Goal: Task Accomplishment & Management: Manage account settings

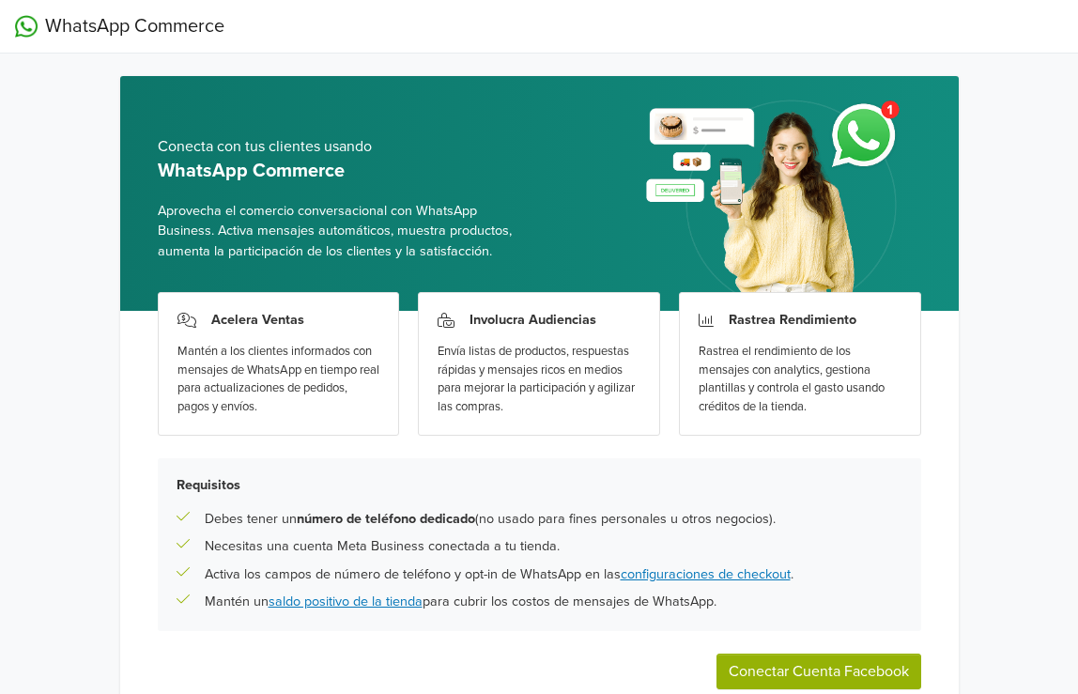
scroll to position [101, 0]
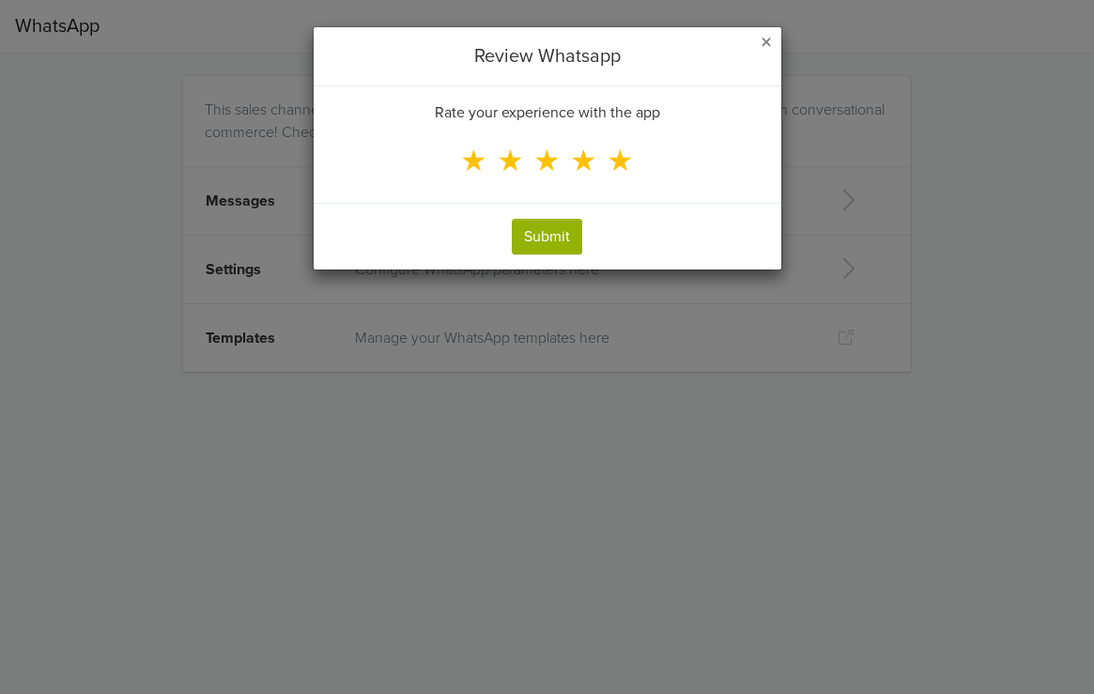
click at [620, 165] on span "★" at bounding box center [620, 162] width 27 height 36
click at [0, 0] on input "★" at bounding box center [0, 0] width 0 height 0
click at [550, 239] on button "Submit" at bounding box center [547, 237] width 70 height 36
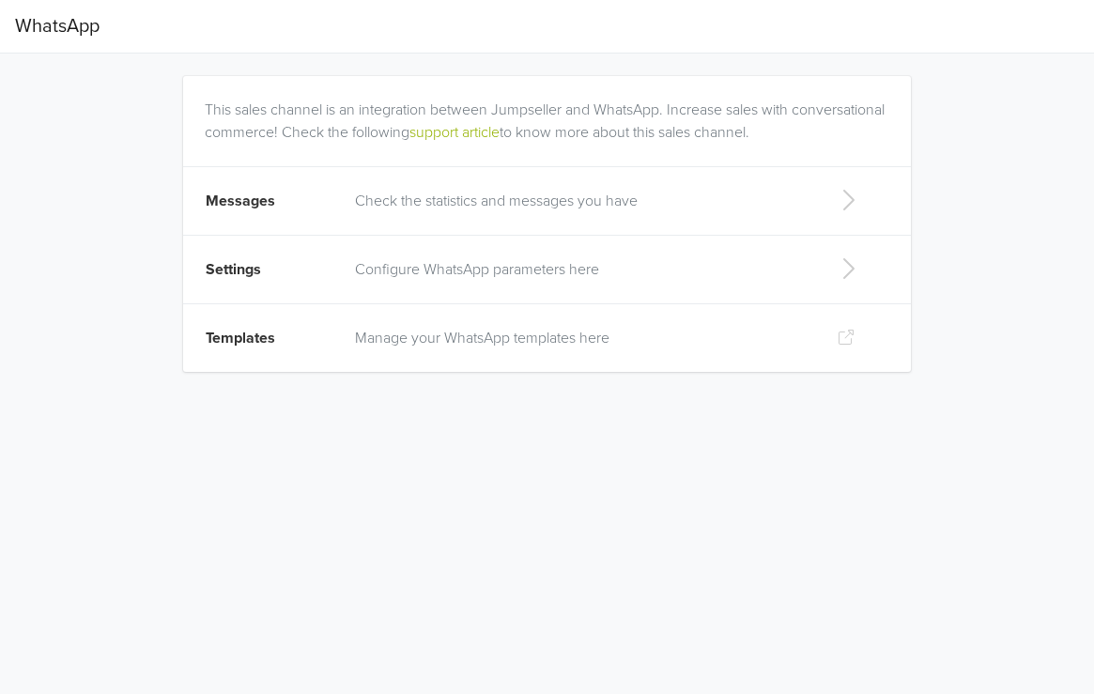
click at [689, 203] on p "Check the statistics and messages you have" at bounding box center [581, 201] width 452 height 23
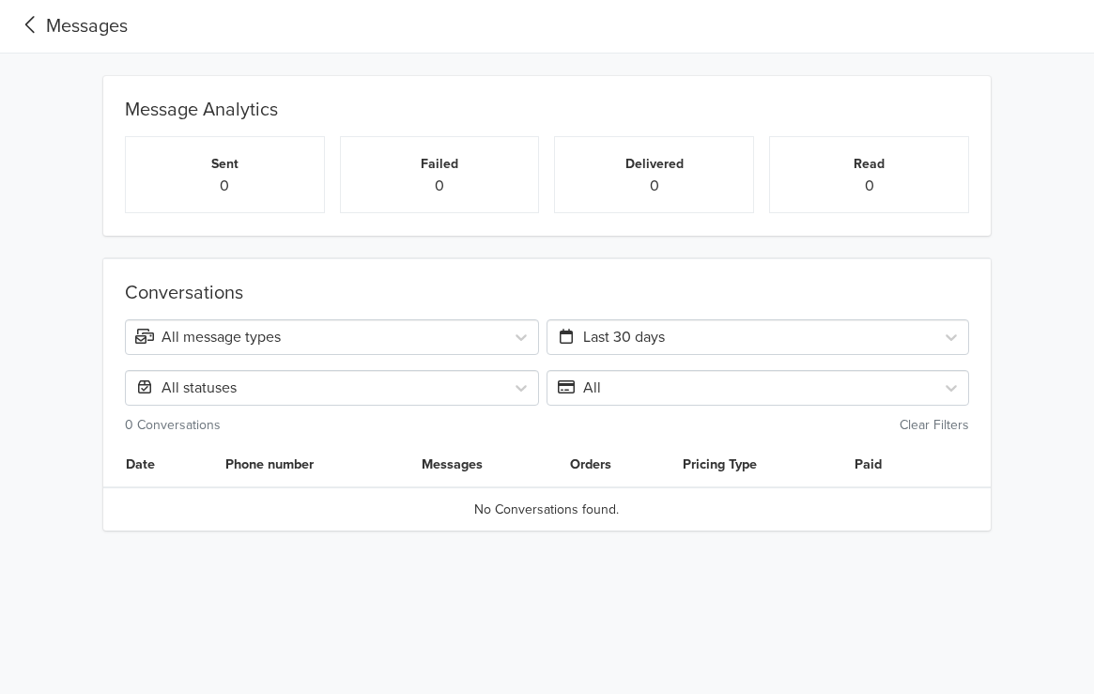
click at [26, 23] on icon at bounding box center [29, 24] width 9 height 17
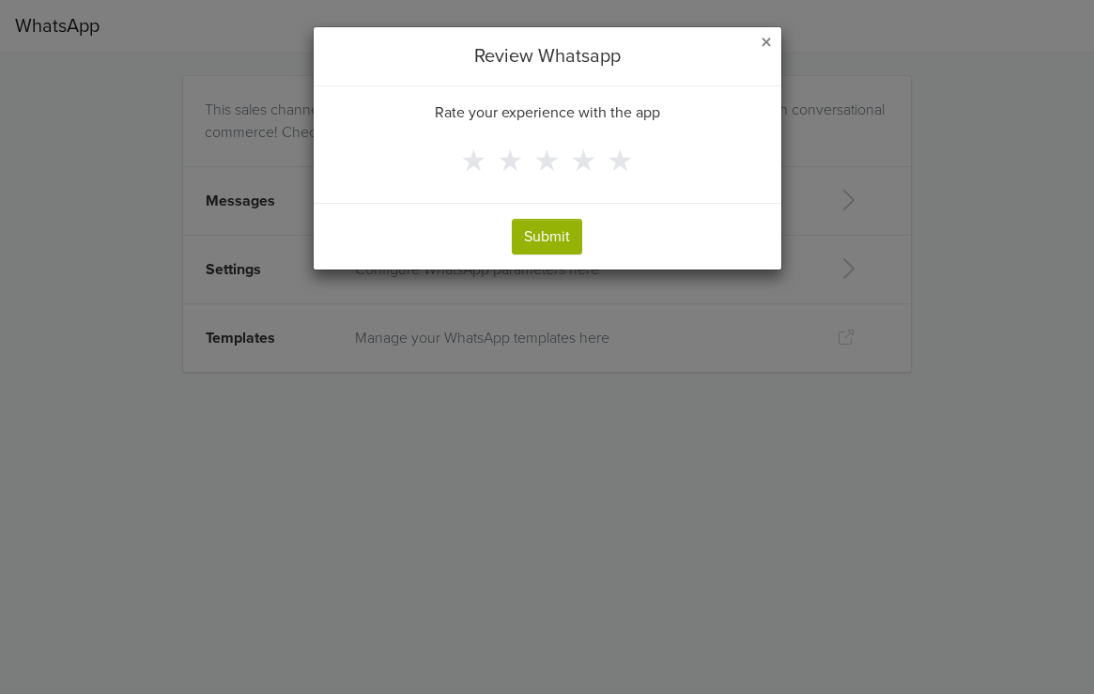
click at [768, 41] on span "×" at bounding box center [766, 42] width 11 height 27
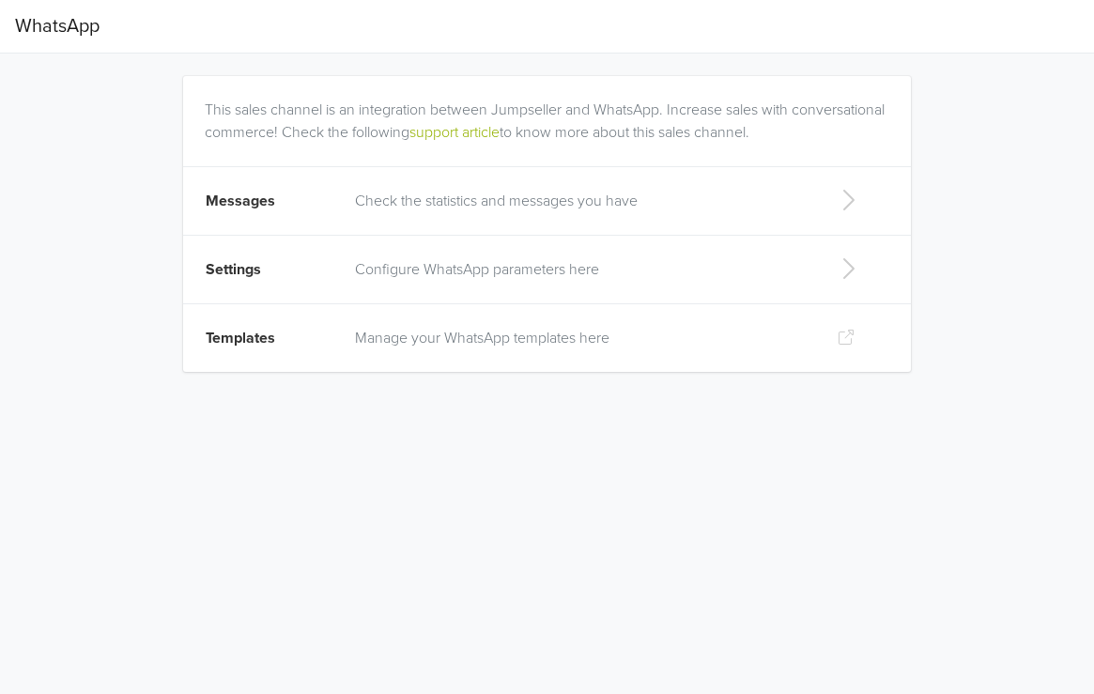
click at [512, 265] on p "Configure WhatsApp parameters here" at bounding box center [581, 269] width 452 height 23
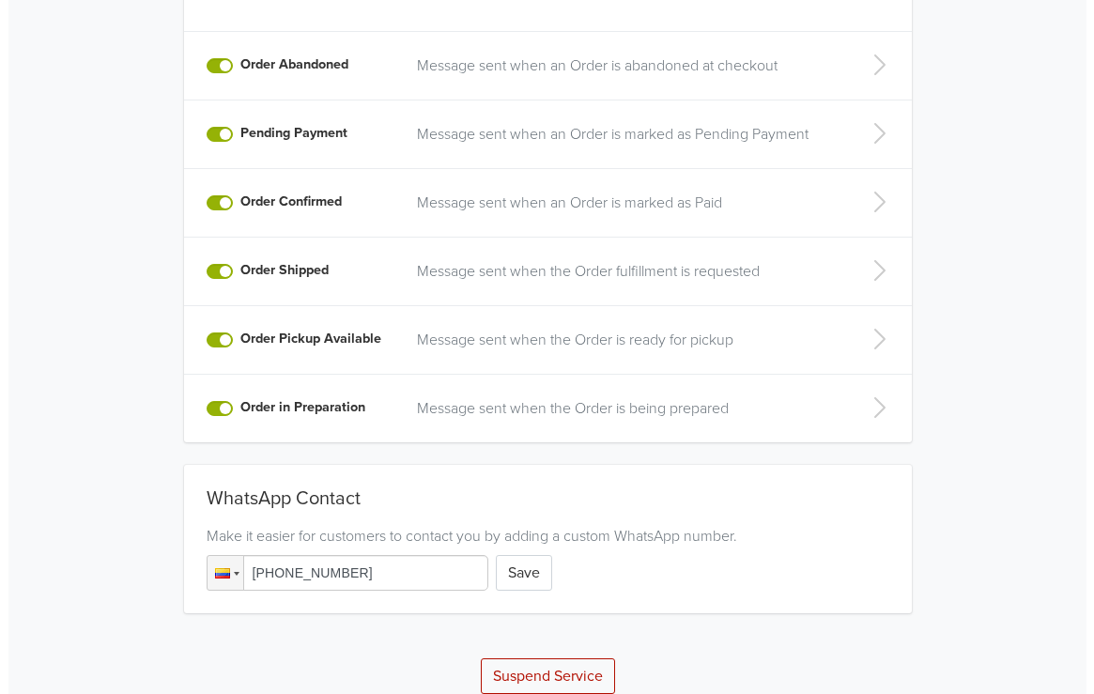
scroll to position [470, 0]
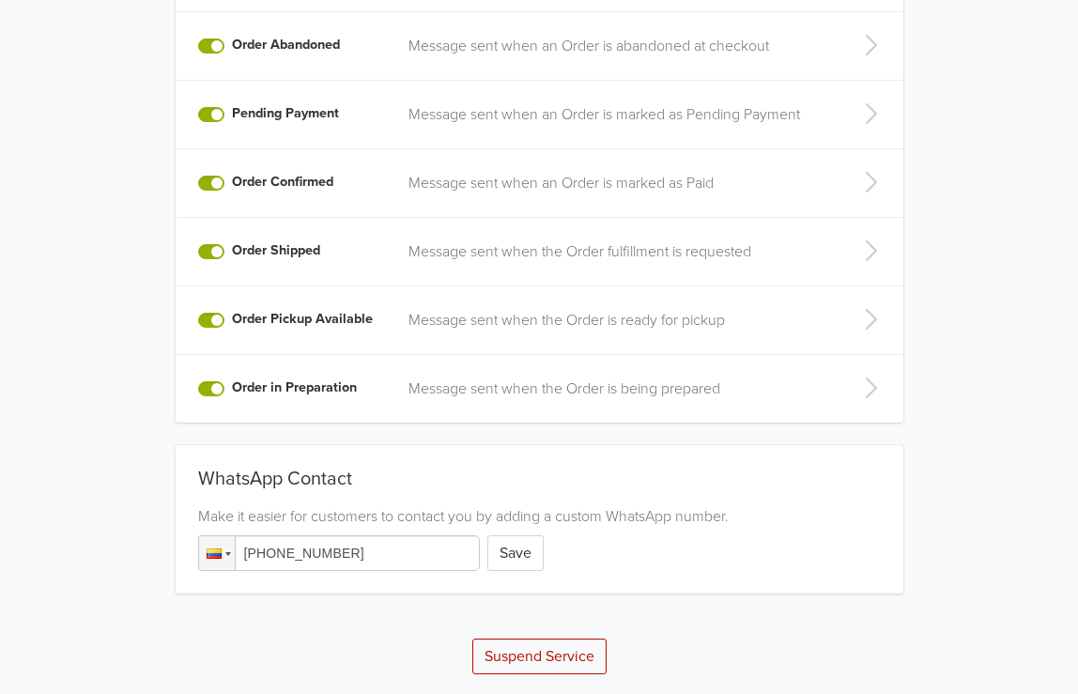
click at [534, 660] on button "Suspend Service" at bounding box center [539, 657] width 134 height 36
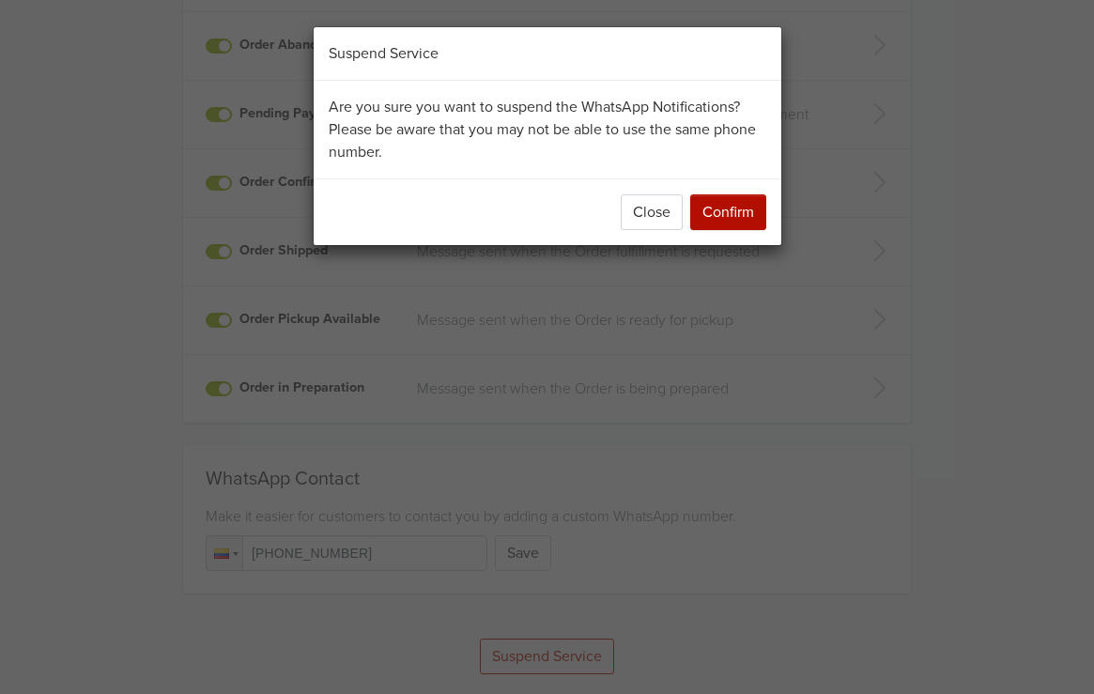
click at [730, 207] on button "Confirm" at bounding box center [728, 212] width 76 height 36
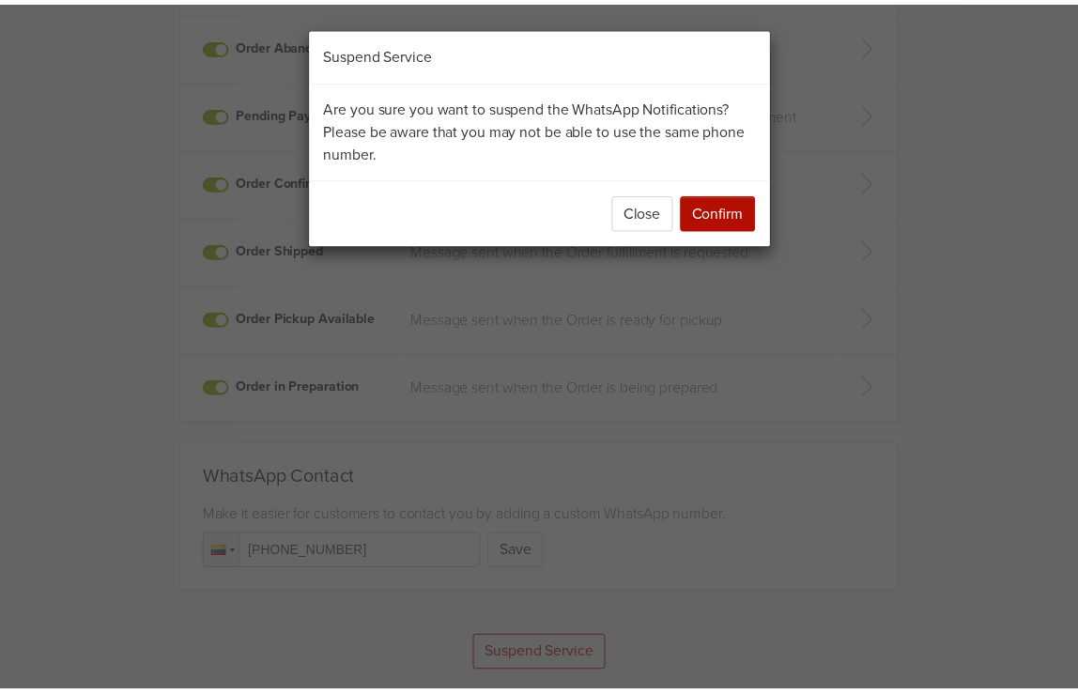
scroll to position [0, 0]
